Goal: Find specific page/section: Find specific page/section

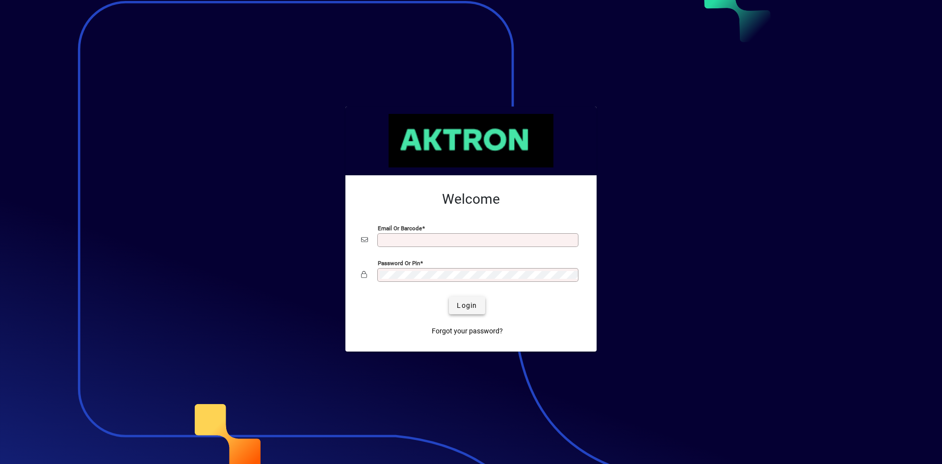
type input "**********"
click at [470, 308] on span "Login" at bounding box center [467, 305] width 20 height 10
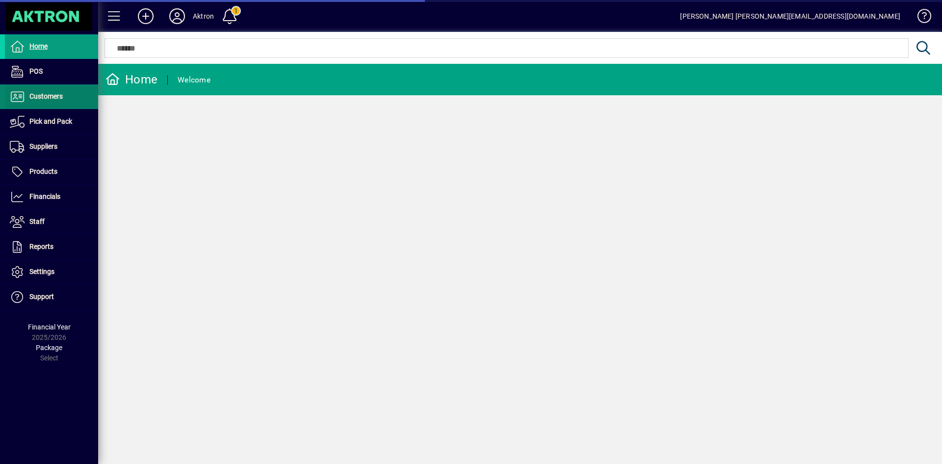
click at [51, 92] on span "Customers" at bounding box center [45, 96] width 33 height 8
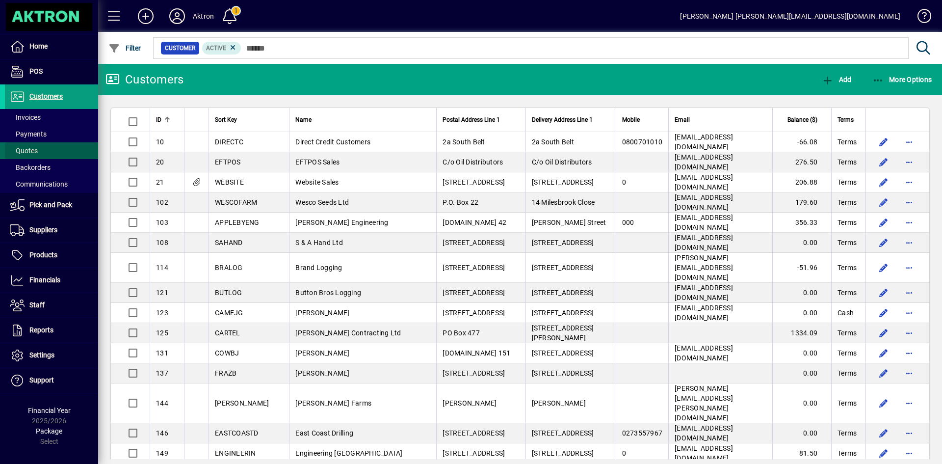
click at [37, 151] on span "Quotes" at bounding box center [24, 151] width 28 height 8
